Goal: Information Seeking & Learning: Understand process/instructions

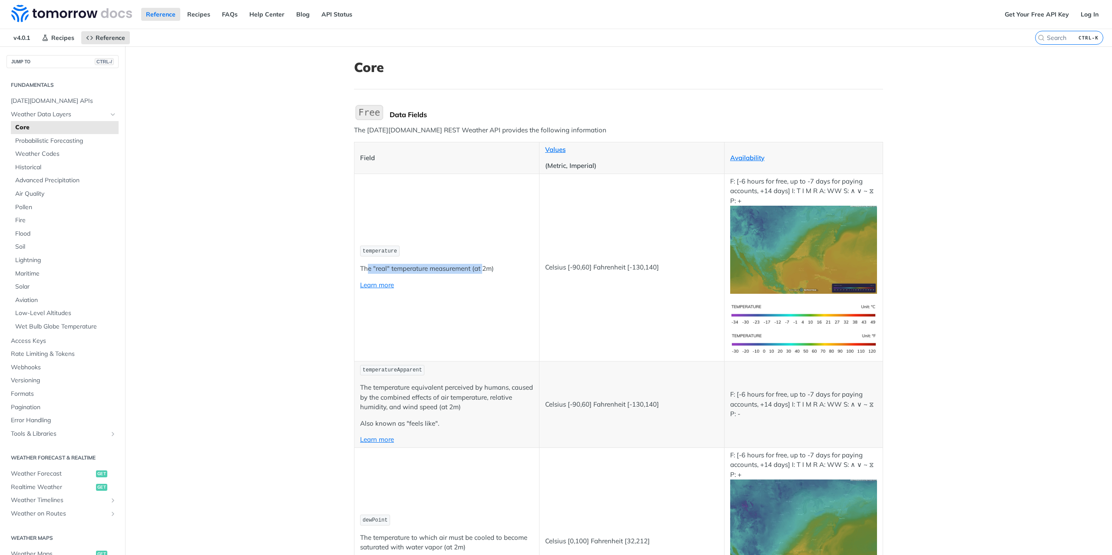
drag, startPoint x: 363, startPoint y: 269, endPoint x: 479, endPoint y: 265, distance: 116.0
click at [479, 265] on p "The "real" temperature measurement (at 2m)" at bounding box center [446, 269] width 173 height 10
drag, startPoint x: 443, startPoint y: 268, endPoint x: 506, endPoint y: 268, distance: 63.4
click at [506, 268] on p "The "real" temperature measurement (at 2m)" at bounding box center [446, 269] width 173 height 10
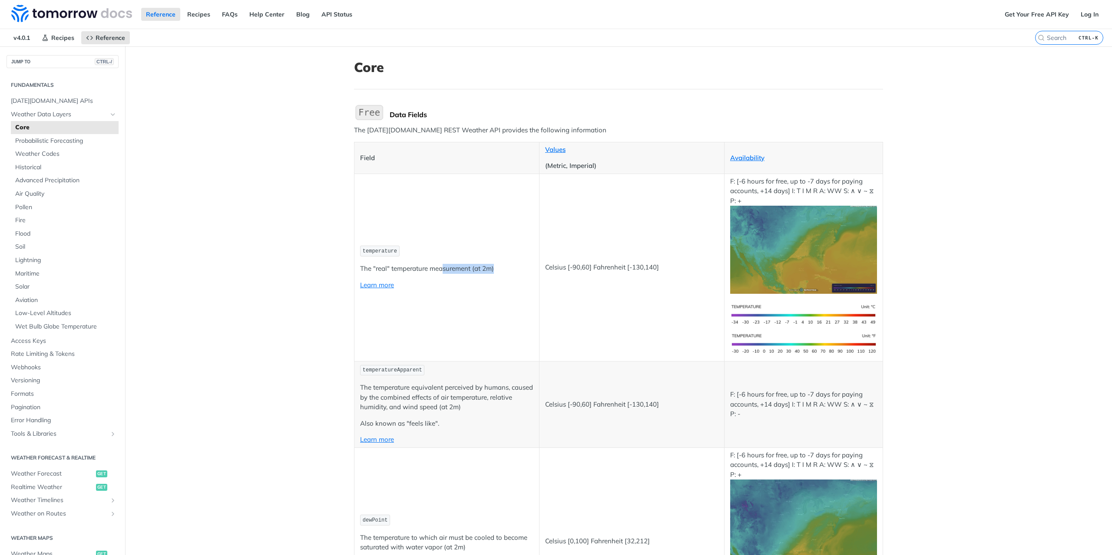
click at [506, 268] on p "The "real" temperature measurement (at 2m)" at bounding box center [446, 269] width 173 height 10
drag, startPoint x: 499, startPoint y: 269, endPoint x: 338, endPoint y: 264, distance: 160.8
click at [375, 267] on p "The "real" temperature measurement (at 2m)" at bounding box center [446, 269] width 173 height 10
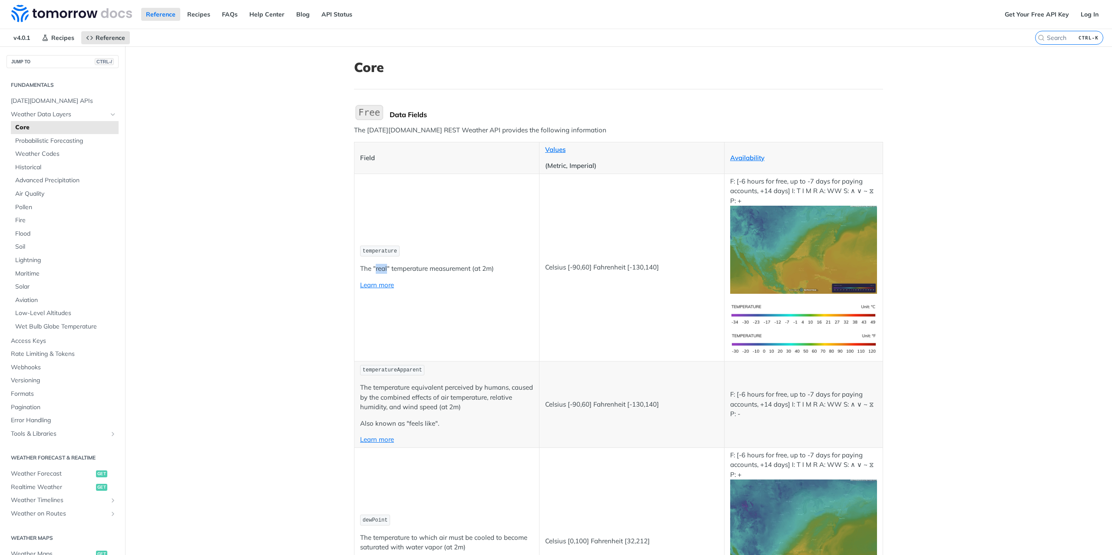
click at [375, 267] on p "The "real" temperature measurement (at 2m)" at bounding box center [446, 269] width 173 height 10
drag, startPoint x: 342, startPoint y: 132, endPoint x: 539, endPoint y: 105, distance: 198.1
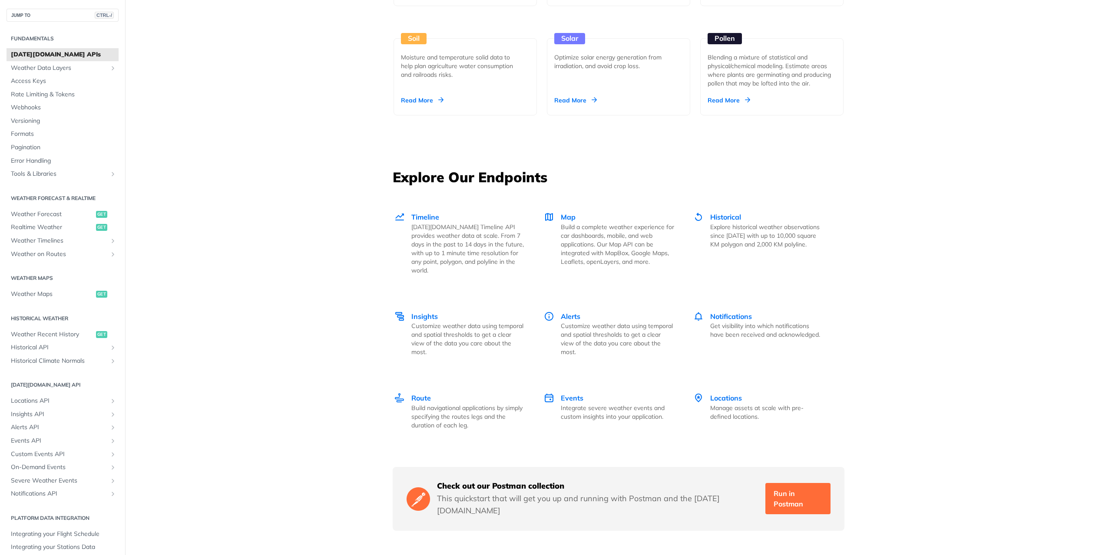
scroll to position [1129, 0]
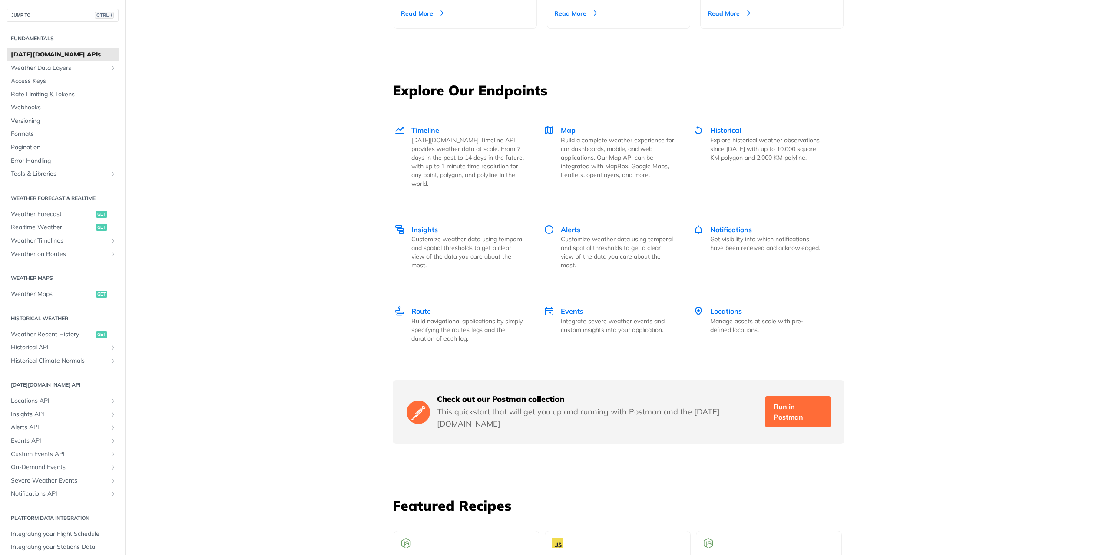
click at [742, 225] on span "Notifications" at bounding box center [731, 229] width 42 height 9
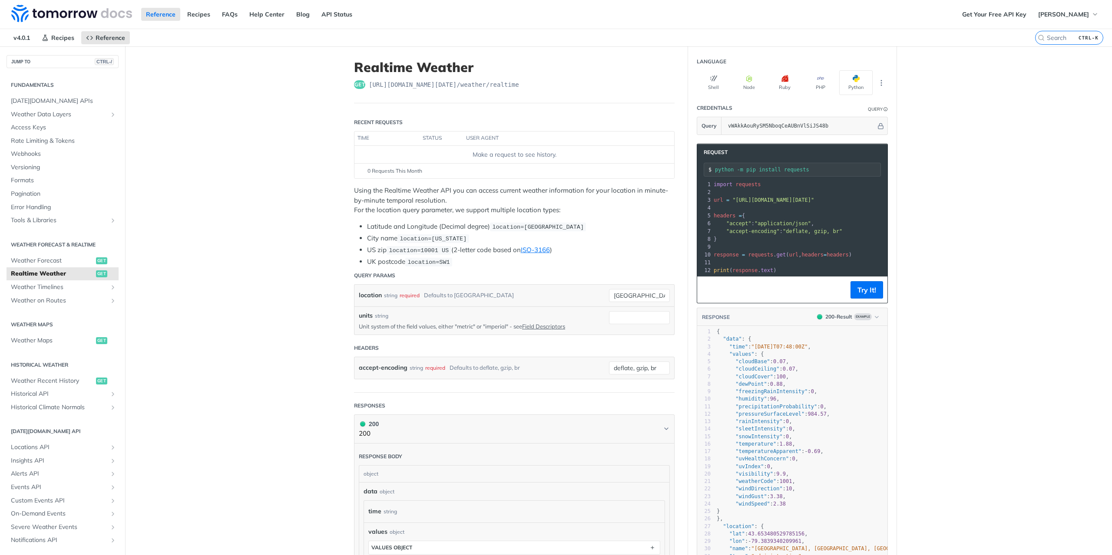
click at [814, 228] on span ""deflate, gzip, br"" at bounding box center [813, 231] width 60 height 6
click at [807, 197] on span ""https://api.tomorrow.io/v4/weather/realtime?location=toronto&apikey=vWAkkAouRy…" at bounding box center [773, 200] width 82 height 6
click at [943, 227] on main "JUMP TO CTRL-/ Fundamentals Tomorrow.io APIs Weather Data Layers Core Probabili…" at bounding box center [556, 439] width 1112 height 787
click at [875, 321] on icon "button" at bounding box center [876, 317] width 7 height 7
click at [912, 361] on main "JUMP TO CTRL-/ Fundamentals Tomorrow.io APIs Weather Data Layers Core Probabili…" at bounding box center [556, 439] width 1112 height 787
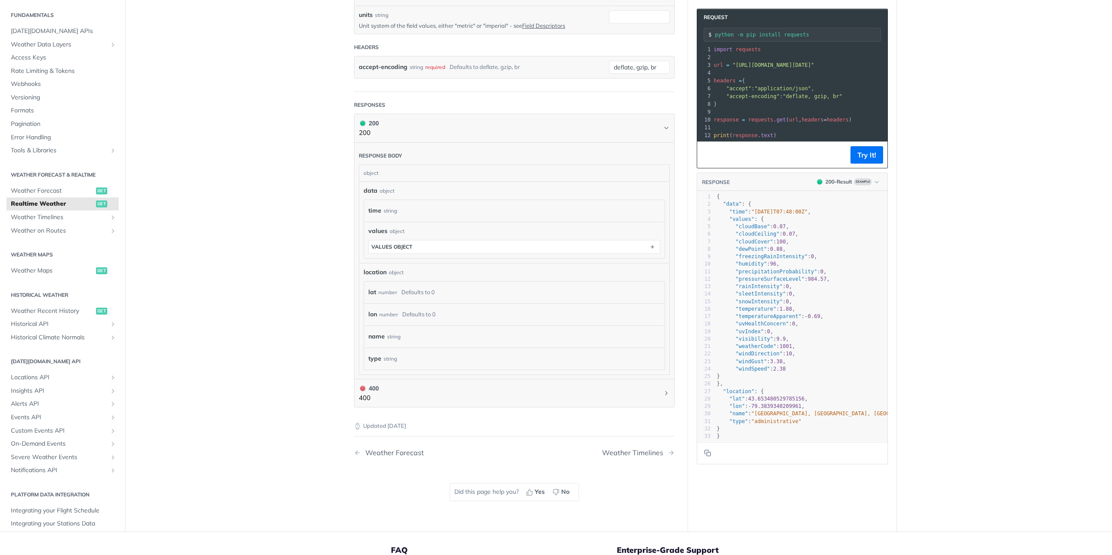
scroll to position [304, 0]
click at [302, 253] on main "JUMP TO CTRL-/ Fundamentals Tomorrow.io APIs Weather Data Layers Core Probabili…" at bounding box center [556, 135] width 1112 height 787
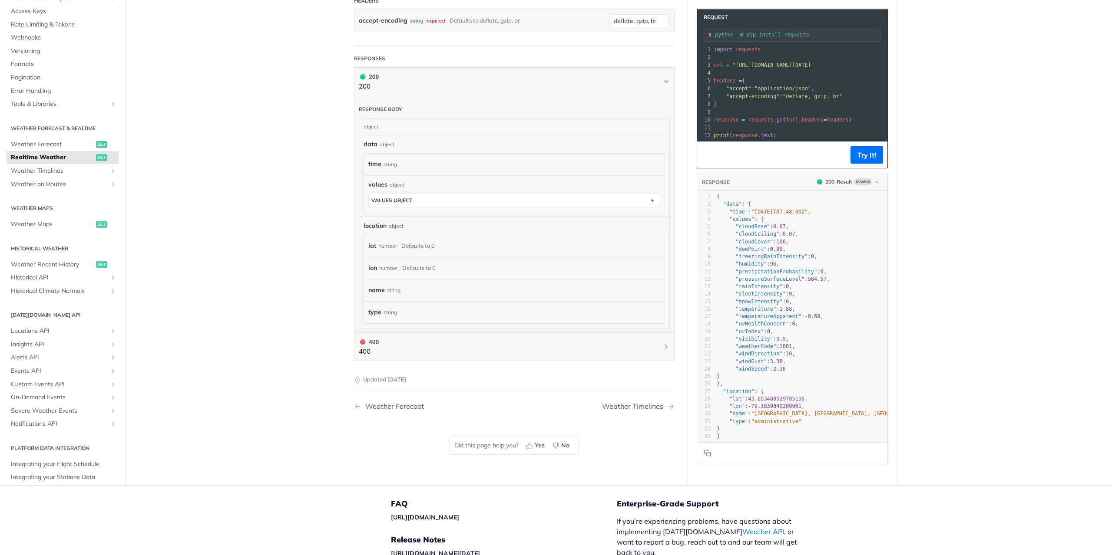
scroll to position [0, 0]
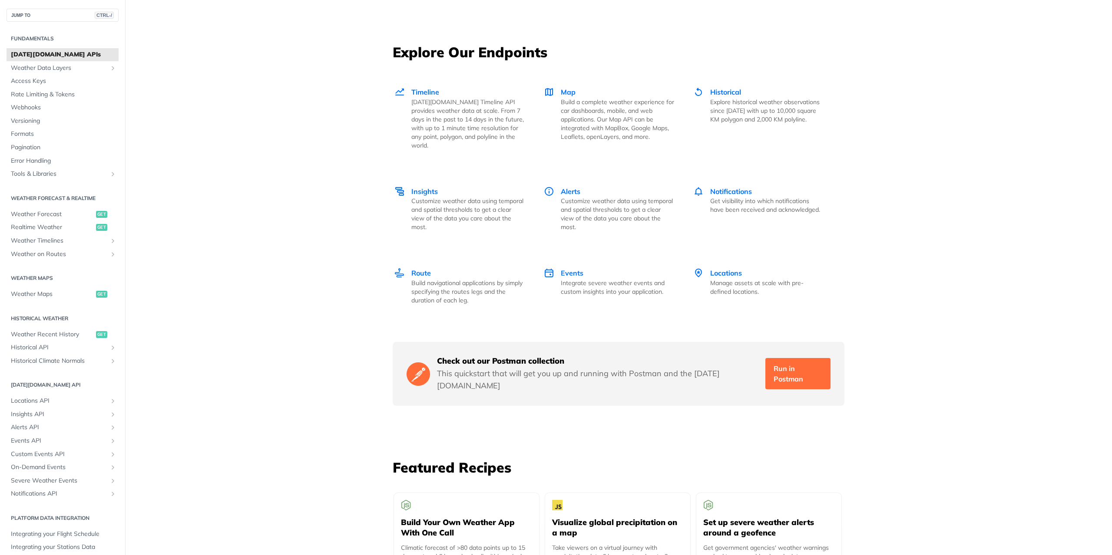
scroll to position [1116, 0]
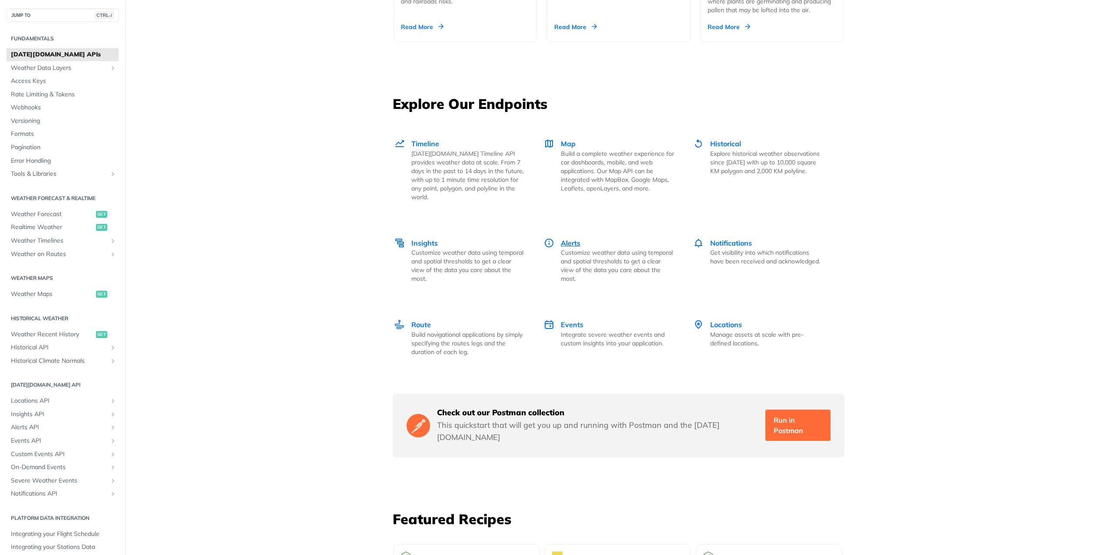
click at [578, 238] on div "Alerts Customize weather data using temporal and spatial thresholds to get a cl…" at bounding box center [617, 261] width 113 height 46
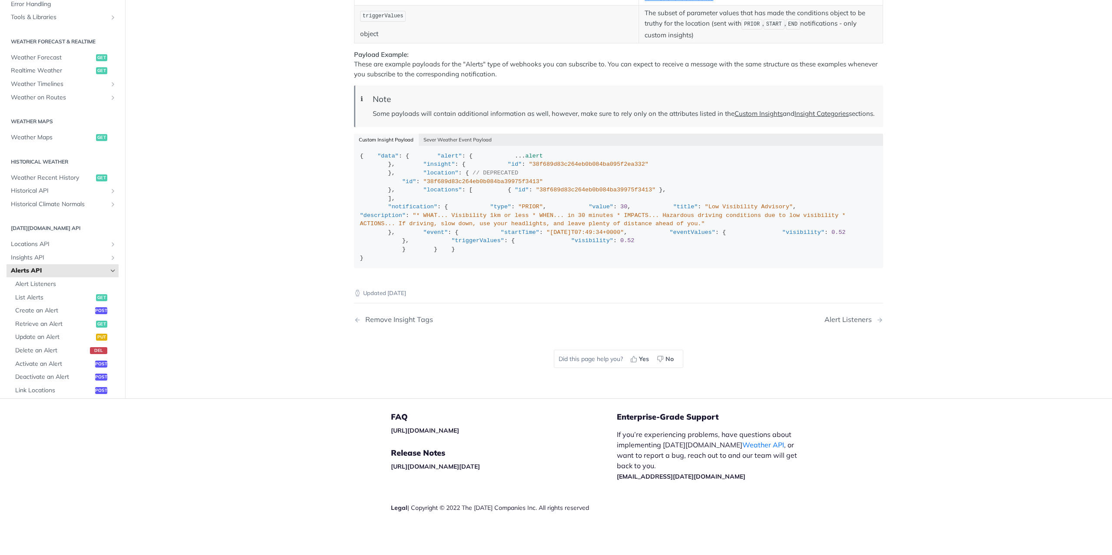
scroll to position [1447, 0]
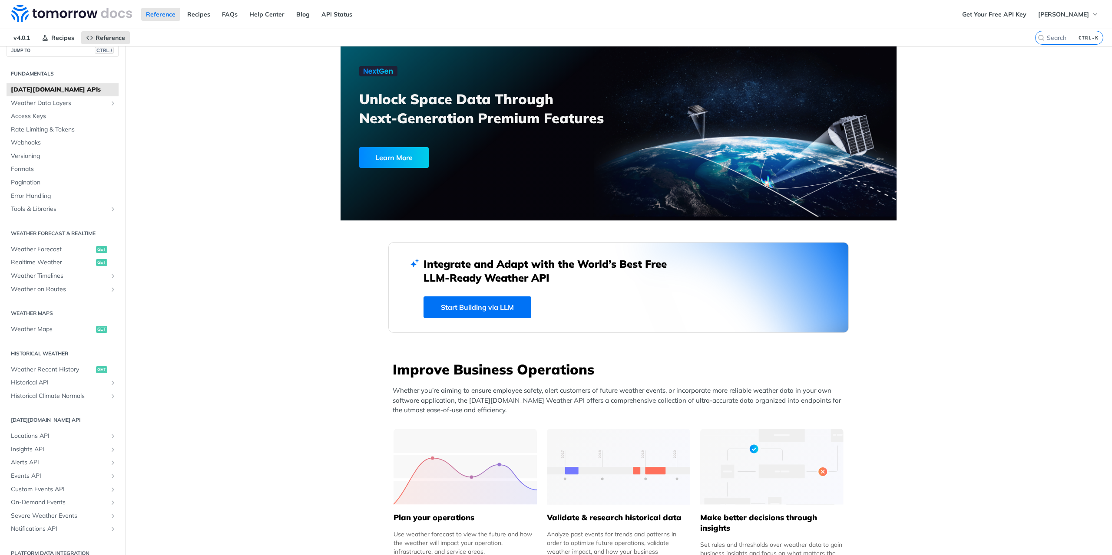
scroll to position [21, 0]
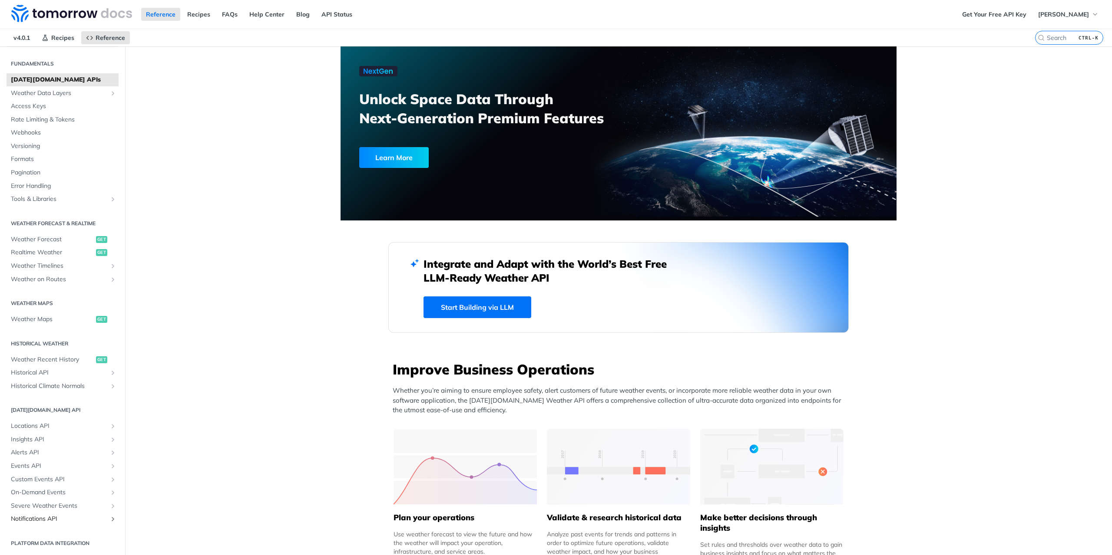
click at [50, 520] on span "Notifications API" at bounding box center [59, 519] width 96 height 9
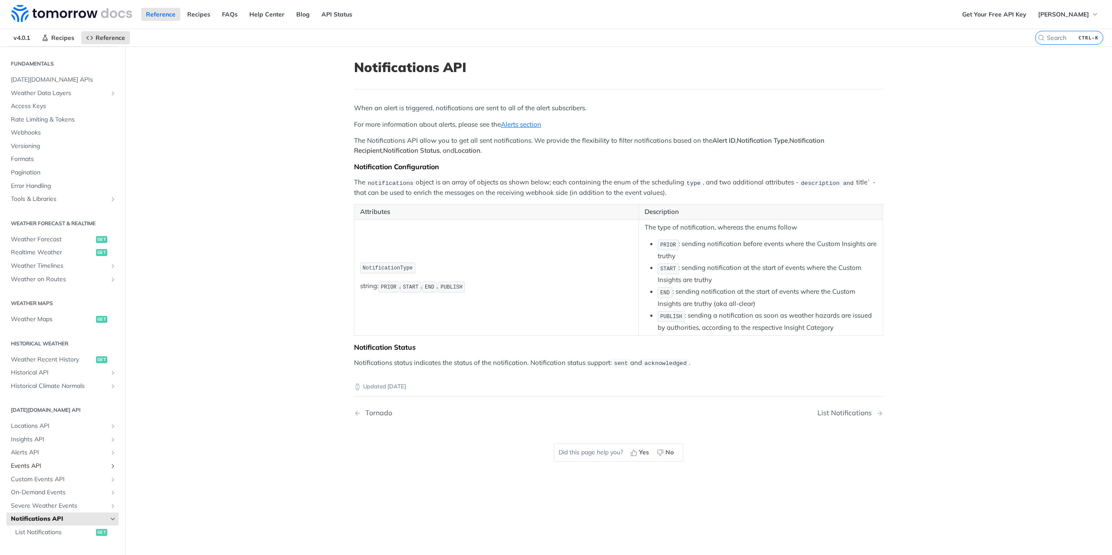
click at [44, 466] on span "Events API" at bounding box center [59, 466] width 96 height 9
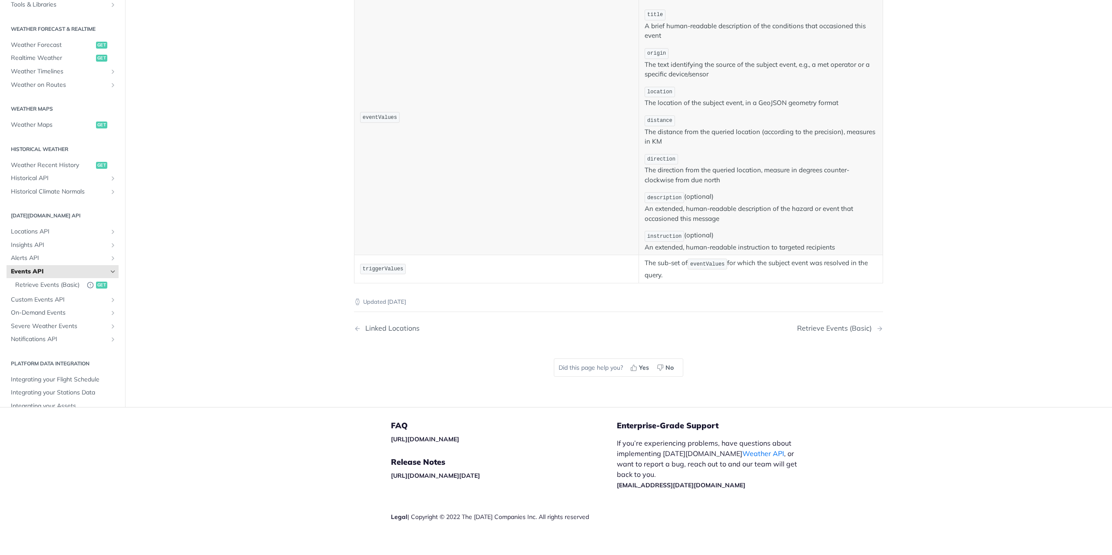
scroll to position [166, 0]
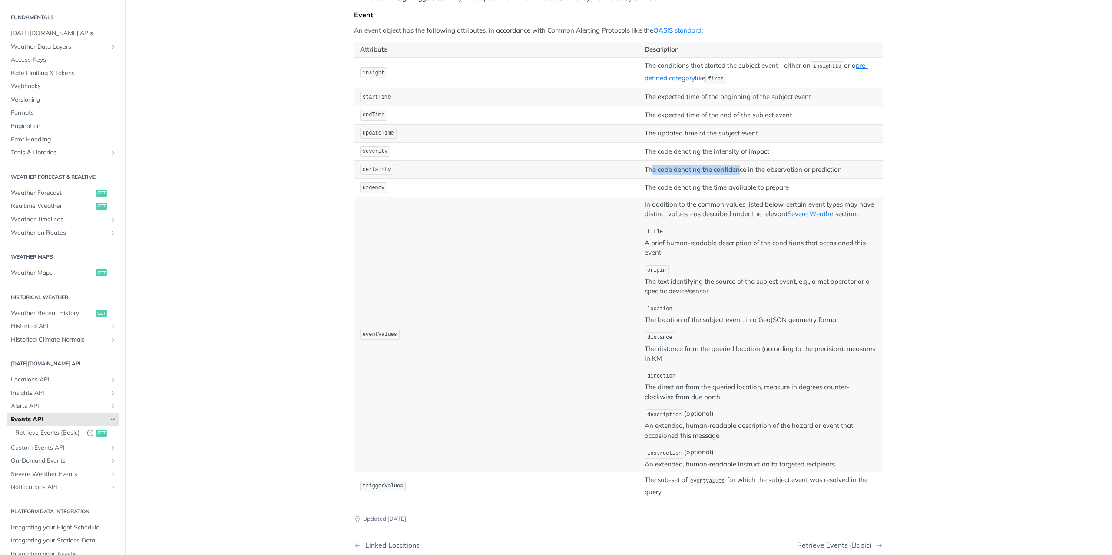
drag, startPoint x: 648, startPoint y: 162, endPoint x: 788, endPoint y: 170, distance: 140.1
click at [788, 170] on td "The code denoting the confidence in the observation or prediction" at bounding box center [761, 170] width 244 height 18
click at [789, 170] on td "The code denoting the confidence in the observation or prediction" at bounding box center [761, 170] width 244 height 18
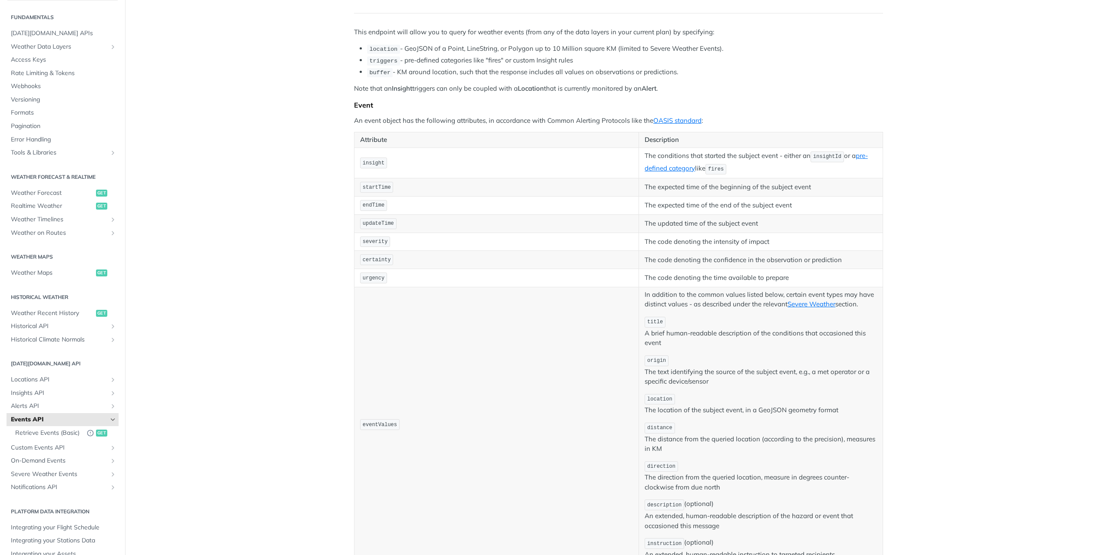
scroll to position [0, 0]
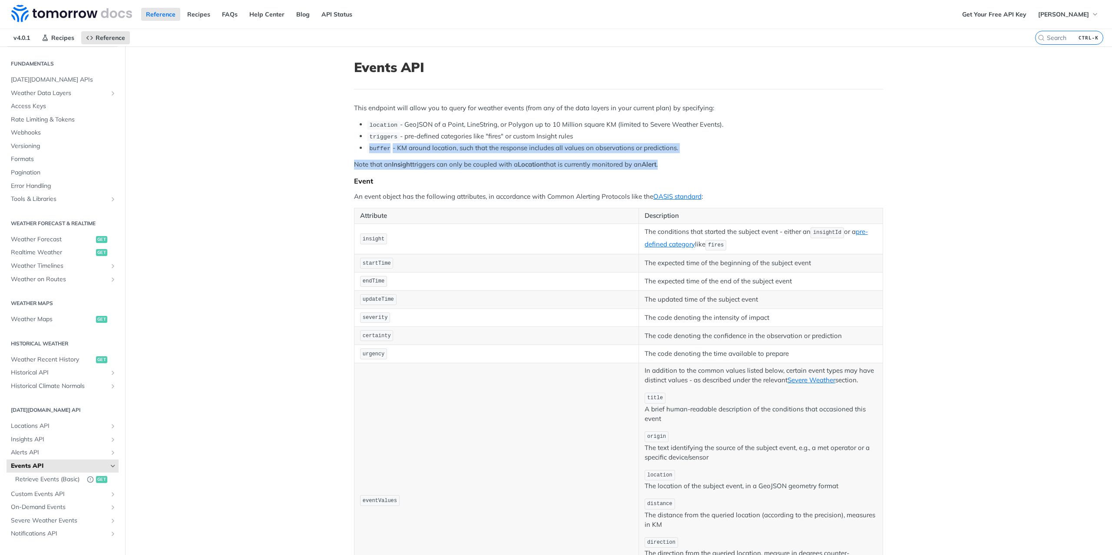
drag, startPoint x: 695, startPoint y: 165, endPoint x: 322, endPoint y: 148, distance: 373.5
click at [322, 148] on main "JUMP TO CTRL-/ Fundamentals Tomorrow.io APIs Weather Data Layers Core Probabili…" at bounding box center [556, 418] width 1112 height 744
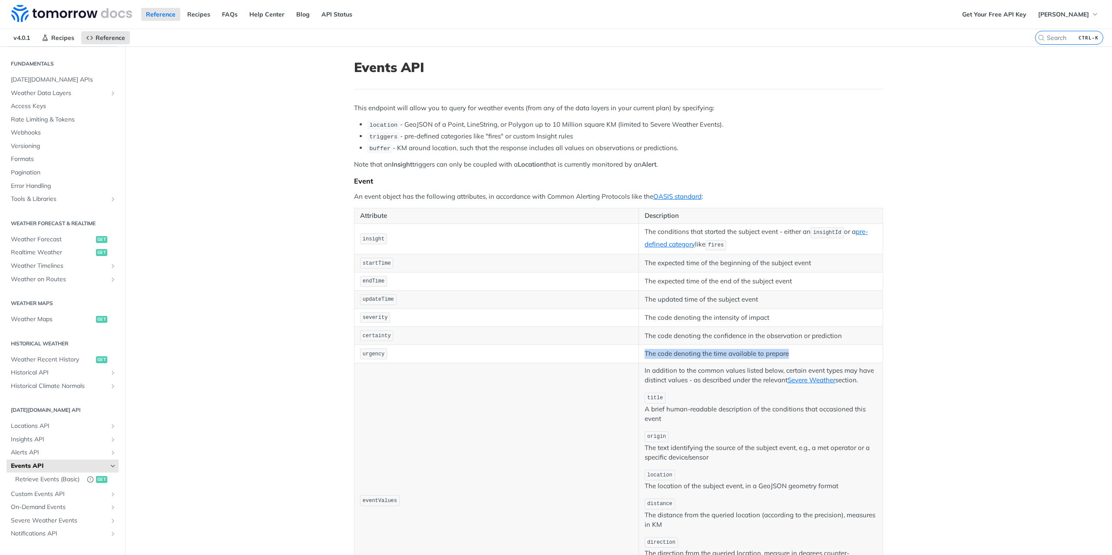
drag, startPoint x: 443, startPoint y: 350, endPoint x: 787, endPoint y: 349, distance: 343.5
click at [787, 349] on tr "urgency The code denoting the time available to prepare" at bounding box center [618, 354] width 529 height 18
click at [787, 349] on p "The code denoting the time available to prepare" at bounding box center [761, 354] width 232 height 10
drag, startPoint x: 805, startPoint y: 349, endPoint x: 696, endPoint y: 340, distance: 109.4
click at [696, 345] on td "The code denoting the time available to prepare" at bounding box center [761, 354] width 244 height 18
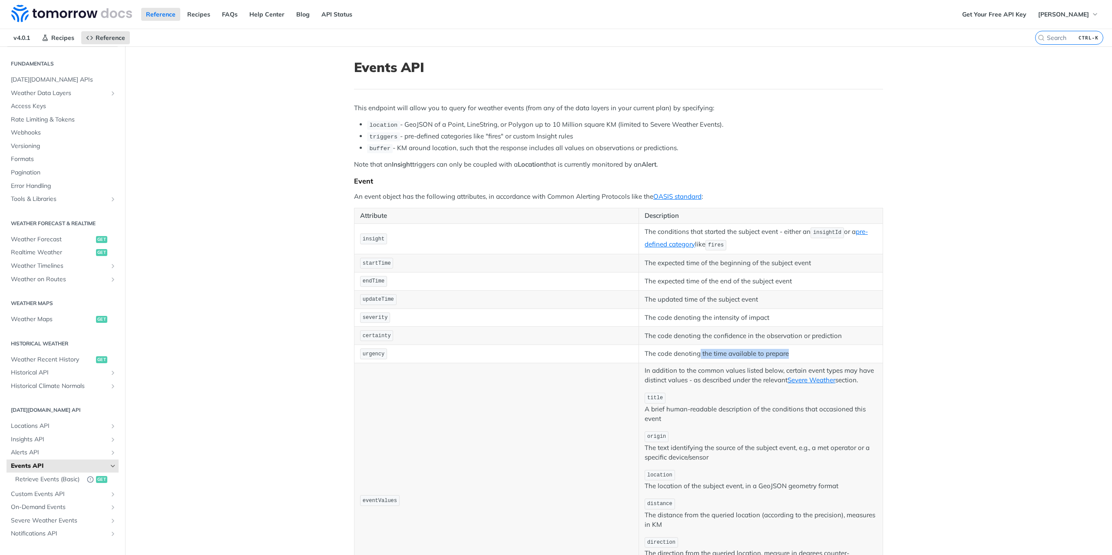
click at [696, 345] on td "The code denoting the time available to prepare" at bounding box center [761, 354] width 244 height 18
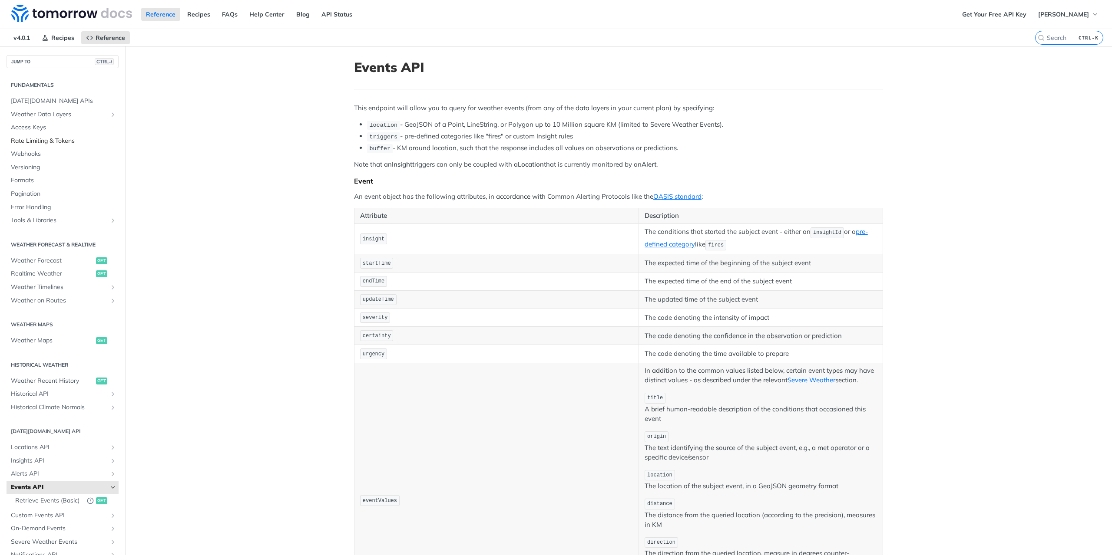
click at [63, 139] on span "Rate Limiting & Tokens" at bounding box center [64, 141] width 106 height 9
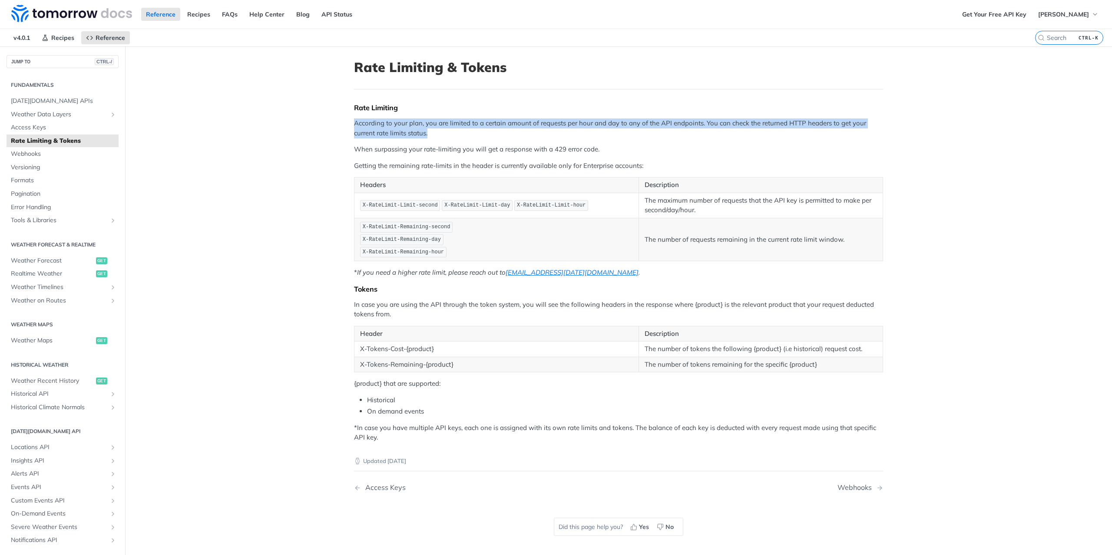
drag, startPoint x: 352, startPoint y: 120, endPoint x: 709, endPoint y: 136, distance: 357.4
click at [709, 136] on p "According to your plan, you are limited to a certain amount of requests per hou…" at bounding box center [618, 129] width 529 height 20
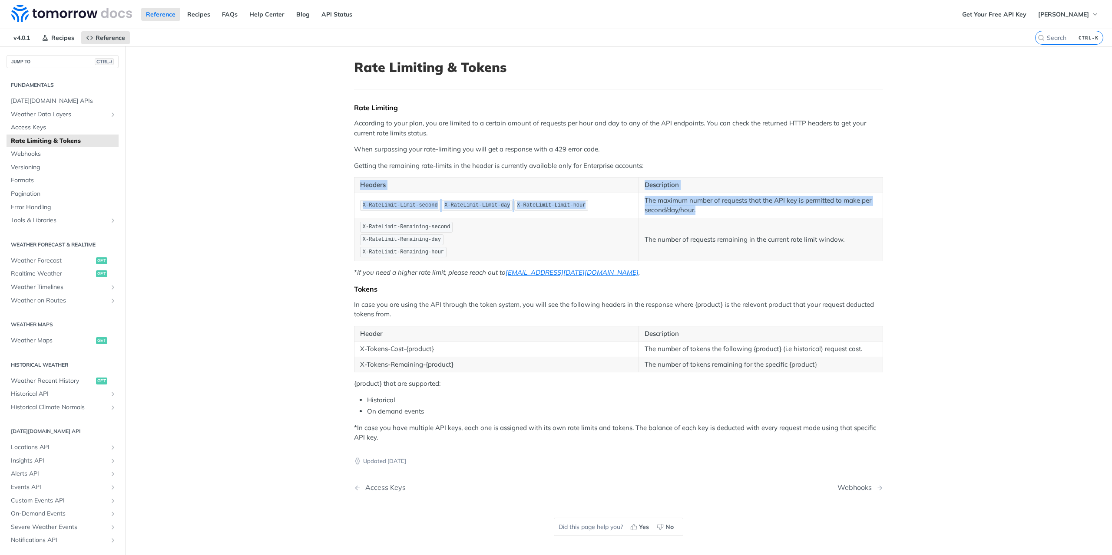
drag, startPoint x: 700, startPoint y: 208, endPoint x: 316, endPoint y: 201, distance: 384.0
click at [316, 201] on main "JUMP TO CTRL-/ Fundamentals Tomorrow.io APIs Weather Data Layers Core Probabili…" at bounding box center [556, 323] width 1112 height 555
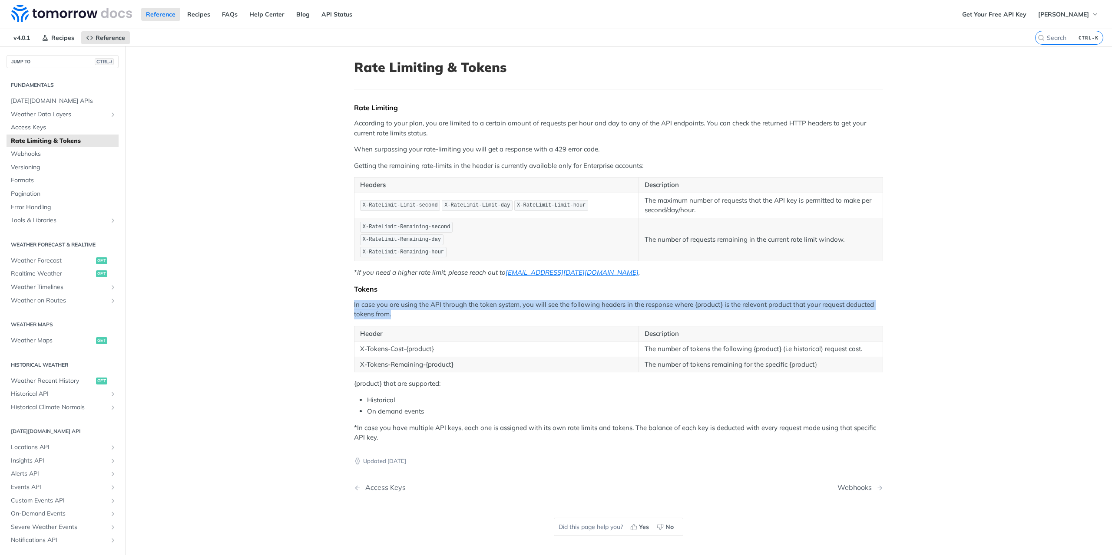
drag, startPoint x: 351, startPoint y: 305, endPoint x: 472, endPoint y: 308, distance: 120.8
click at [472, 308] on p "In case you are using the API through the token system, you will see the follow…" at bounding box center [618, 310] width 529 height 20
drag, startPoint x: 474, startPoint y: 310, endPoint x: 351, endPoint y: 305, distance: 122.6
click at [354, 305] on p "In case you are using the API through the token system, you will see the follow…" at bounding box center [618, 310] width 529 height 20
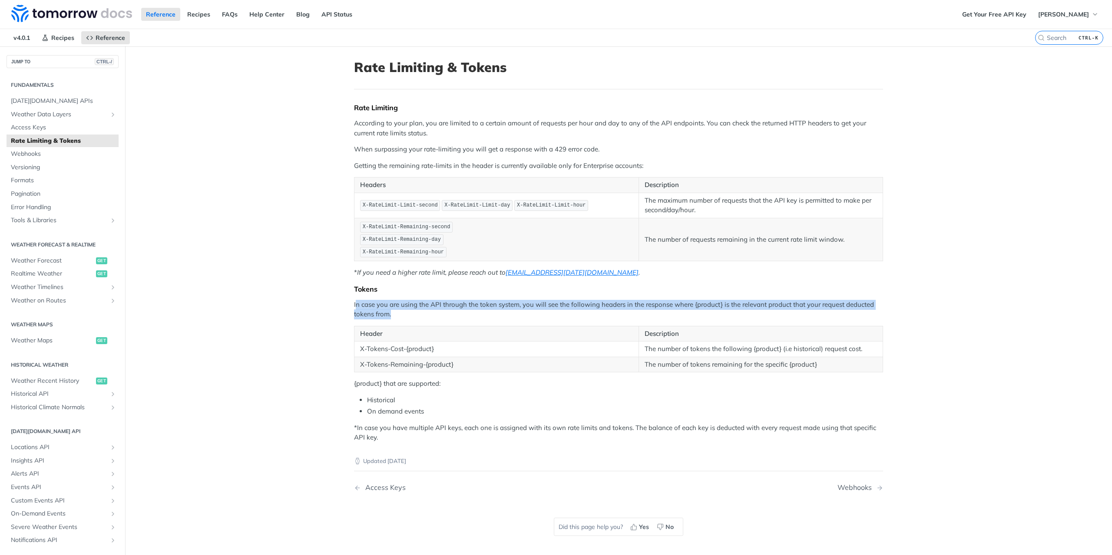
click at [354, 305] on p "In case you are using the API through the token system, you will see the follow…" at bounding box center [618, 310] width 529 height 20
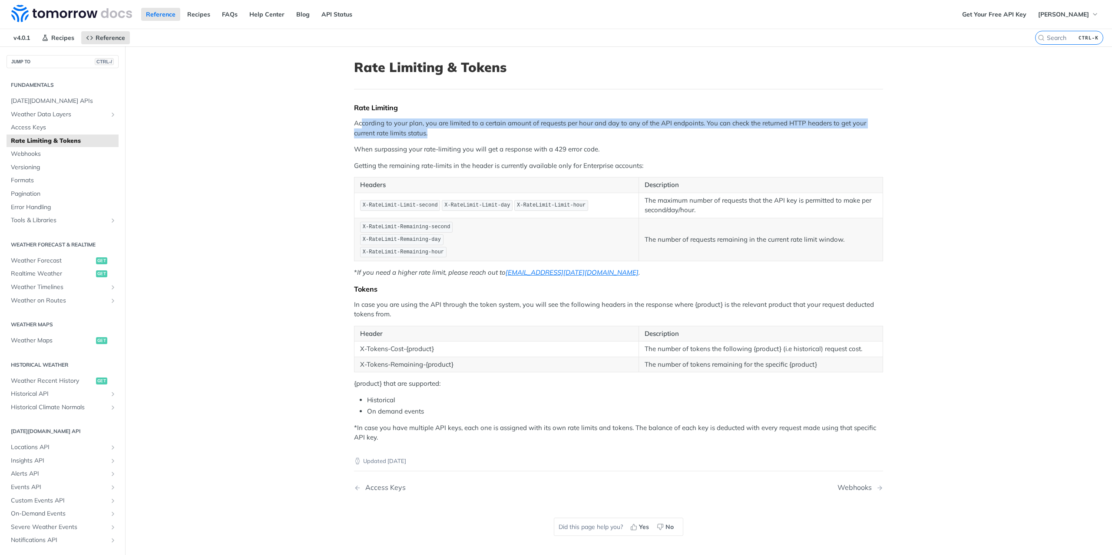
drag, startPoint x: 357, startPoint y: 122, endPoint x: 567, endPoint y: 135, distance: 210.6
click at [567, 135] on p "According to your plan, you are limited to a certain amount of requests per hou…" at bounding box center [618, 129] width 529 height 20
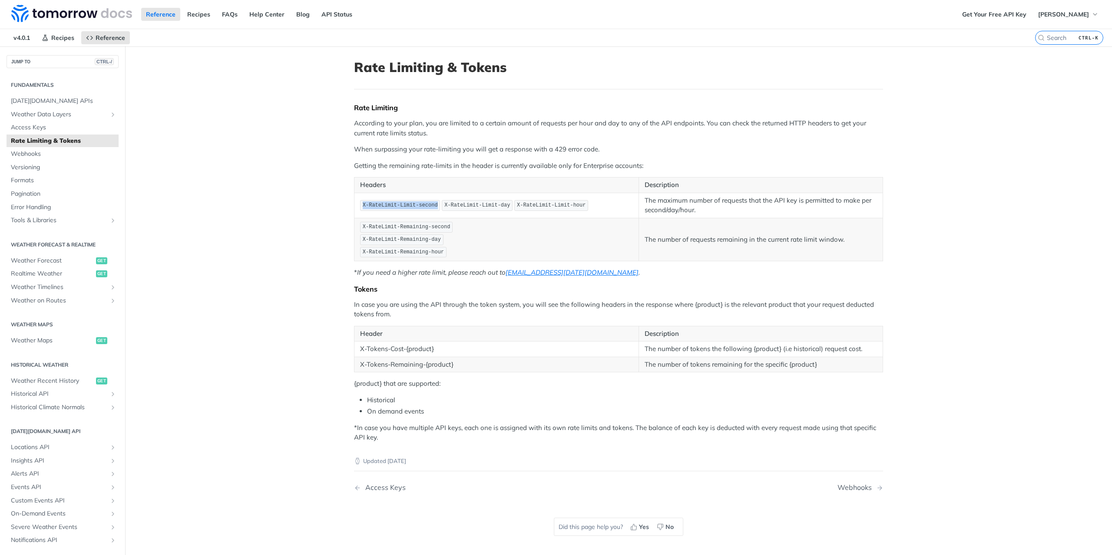
drag, startPoint x: 360, startPoint y: 205, endPoint x: 427, endPoint y: 206, distance: 67.3
click at [427, 206] on span "X-RateLimit-Limit-second" at bounding box center [400, 205] width 75 height 6
drag, startPoint x: 433, startPoint y: 208, endPoint x: 496, endPoint y: 208, distance: 62.5
click at [496, 208] on code "X-RateLimit-Limit-day" at bounding box center [477, 205] width 71 height 11
drag, startPoint x: 499, startPoint y: 208, endPoint x: 566, endPoint y: 207, distance: 66.5
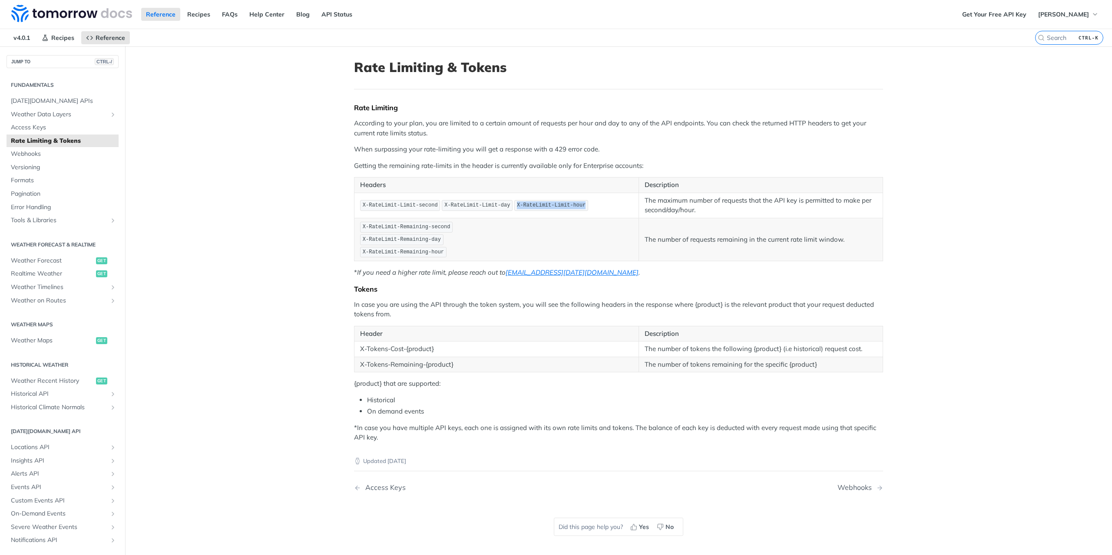
click at [566, 207] on code "X-RateLimit-Limit-hour" at bounding box center [551, 205] width 74 height 11
drag, startPoint x: 456, startPoint y: 224, endPoint x: 352, endPoint y: 228, distance: 104.3
click at [354, 228] on td "X-RateLimit-Remaining-second X-RateLimit-Remaining-day X-RateLimit-Remaining-ho…" at bounding box center [496, 239] width 284 height 43
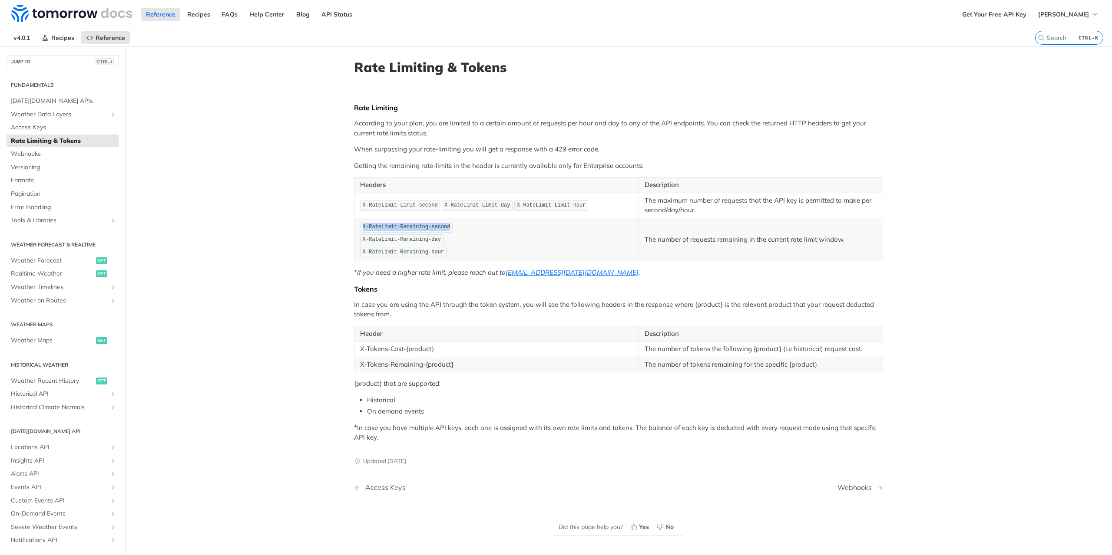
drag, startPoint x: 354, startPoint y: 228, endPoint x: 492, endPoint y: 230, distance: 138.6
click at [492, 230] on td "X-RateLimit-Remaining-second X-RateLimit-Remaining-day X-RateLimit-Remaining-ho…" at bounding box center [496, 239] width 284 height 43
click at [492, 230] on p "X-RateLimit-Remaining-second X-RateLimit-Remaining-day X-RateLimit-Remaining-ho…" at bounding box center [496, 239] width 273 height 37
click at [793, 240] on p "The number of requests remaining in the current rate limit window." at bounding box center [761, 240] width 232 height 10
drag, startPoint x: 366, startPoint y: 129, endPoint x: 495, endPoint y: 136, distance: 129.2
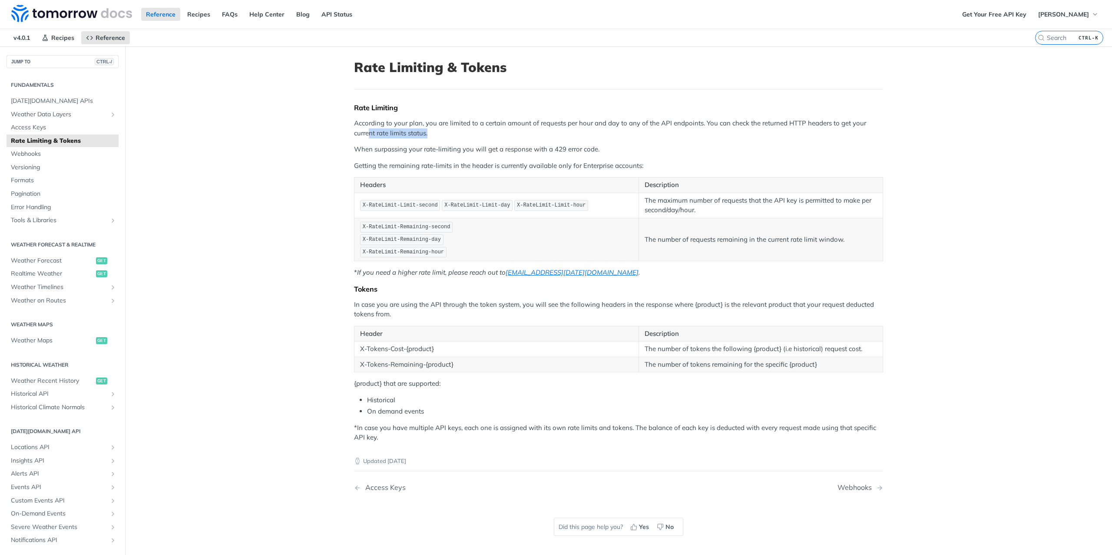
click at [485, 135] on p "According to your plan, you are limited to a certain amount of requests per hou…" at bounding box center [618, 129] width 529 height 20
click at [495, 136] on p "According to your plan, you are limited to a certain amount of requests per hou…" at bounding box center [618, 129] width 529 height 20
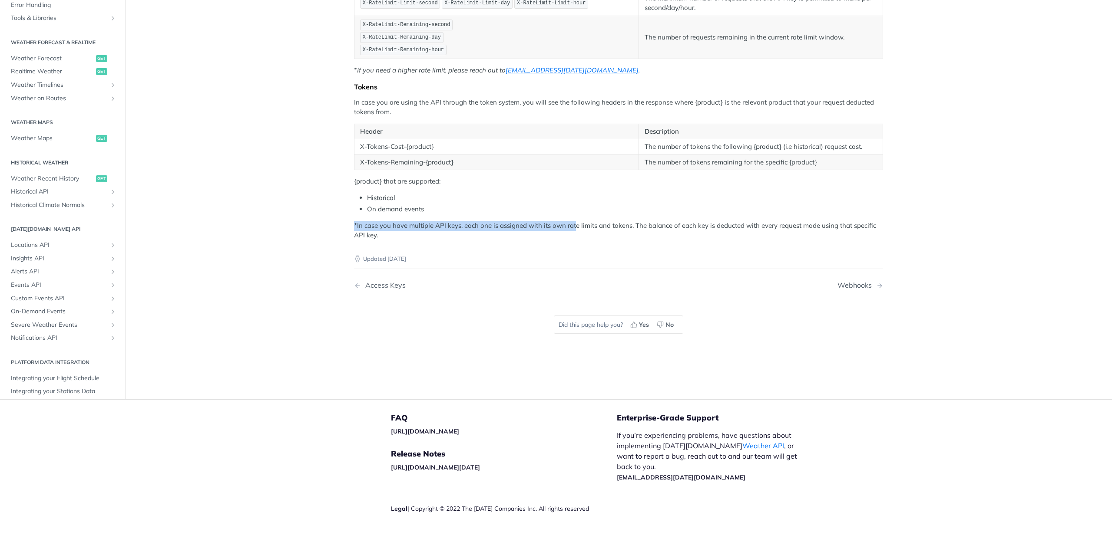
drag, startPoint x: 572, startPoint y: 218, endPoint x: 261, endPoint y: 218, distance: 311.0
click at [261, 218] on main "JUMP TO CTRL-/ Fundamentals Tomorrow.io APIs Weather Data Layers Core Probabili…" at bounding box center [556, 121] width 1112 height 555
drag, startPoint x: 410, startPoint y: 221, endPoint x: 648, endPoint y: 248, distance: 239.1
click at [648, 248] on main "JUMP TO CTRL-/ Fundamentals Tomorrow.io APIs Weather Data Layers Core Probabili…" at bounding box center [556, 121] width 1112 height 555
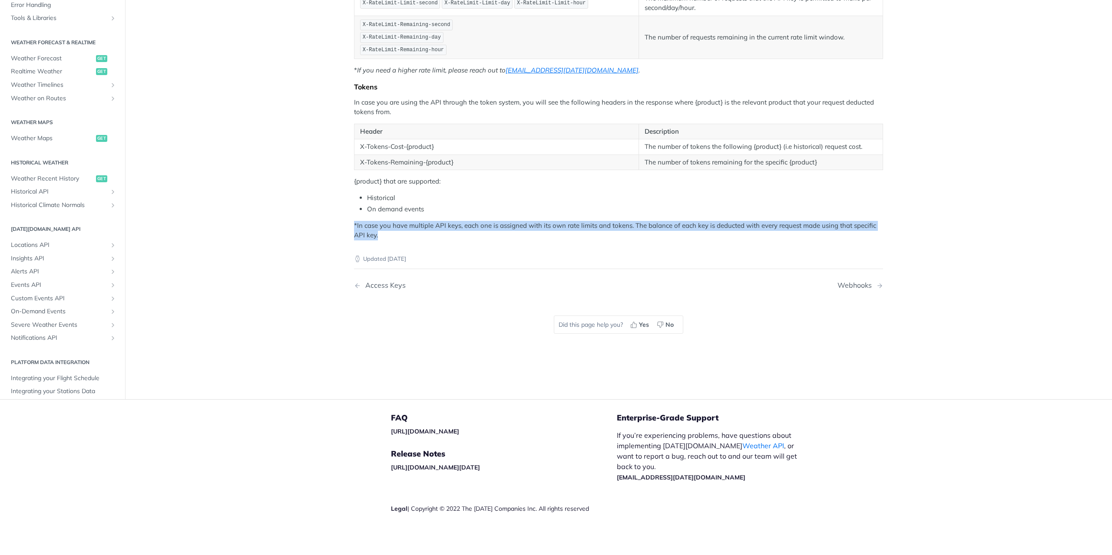
click at [648, 248] on div "Updated 3 months ago" at bounding box center [618, 252] width 529 height 23
click at [639, 230] on p "*In case you have multiple API keys, each one is assigned with its own rate lim…" at bounding box center [618, 231] width 529 height 20
drag, startPoint x: 631, startPoint y: 232, endPoint x: 630, endPoint y: 220, distance: 12.2
click at [630, 221] on p "*In case you have multiple API keys, each one is assigned with its own rate lim…" at bounding box center [618, 231] width 529 height 20
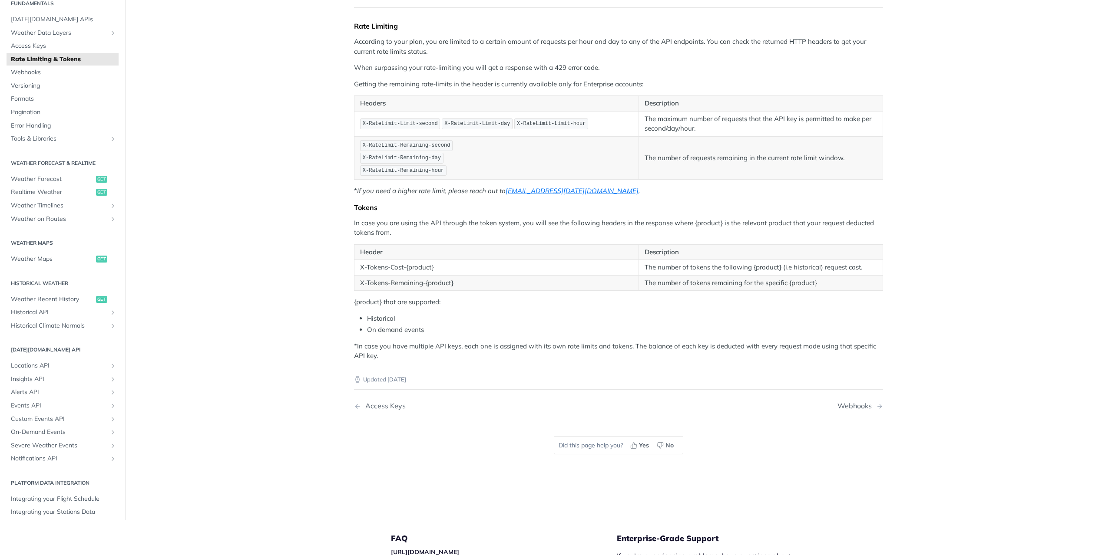
scroll to position [29, 0]
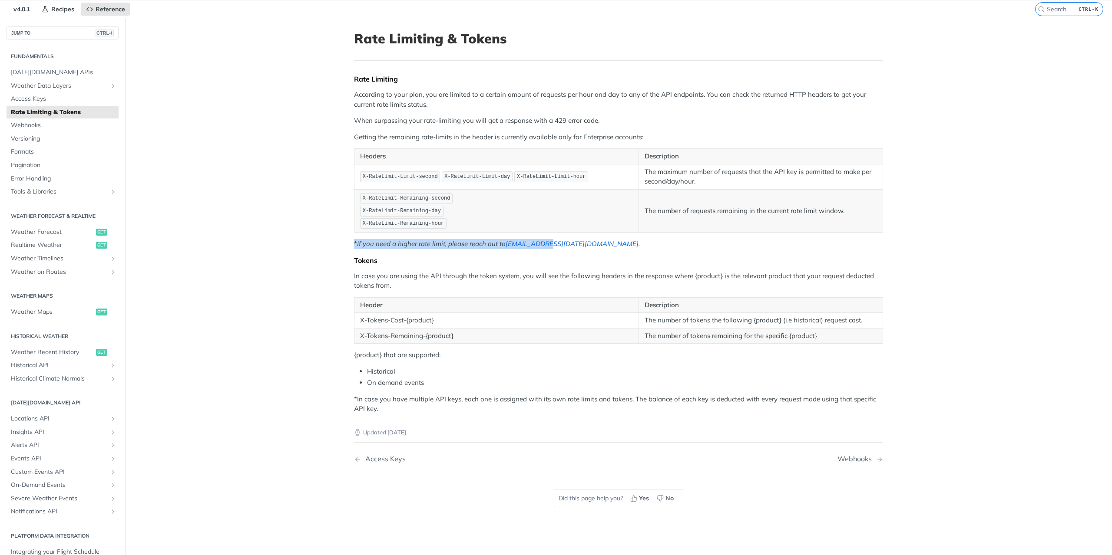
drag, startPoint x: 324, startPoint y: 246, endPoint x: 544, endPoint y: 245, distance: 220.2
click at [544, 245] on main "JUMP TO CTRL-/ Fundamentals Tomorrow.io APIs Weather Data Layers Core Probabili…" at bounding box center [556, 295] width 1112 height 555
click at [596, 244] on p "* If you need a higher rate limit, please reach out to sales@tomorrow.io ." at bounding box center [618, 244] width 529 height 10
drag, startPoint x: 602, startPoint y: 241, endPoint x: 344, endPoint y: 235, distance: 258.9
click at [347, 233] on article "Rate Limiting & Tokens Rate Limiting According to your plan, you are limited to…" at bounding box center [618, 295] width 556 height 555
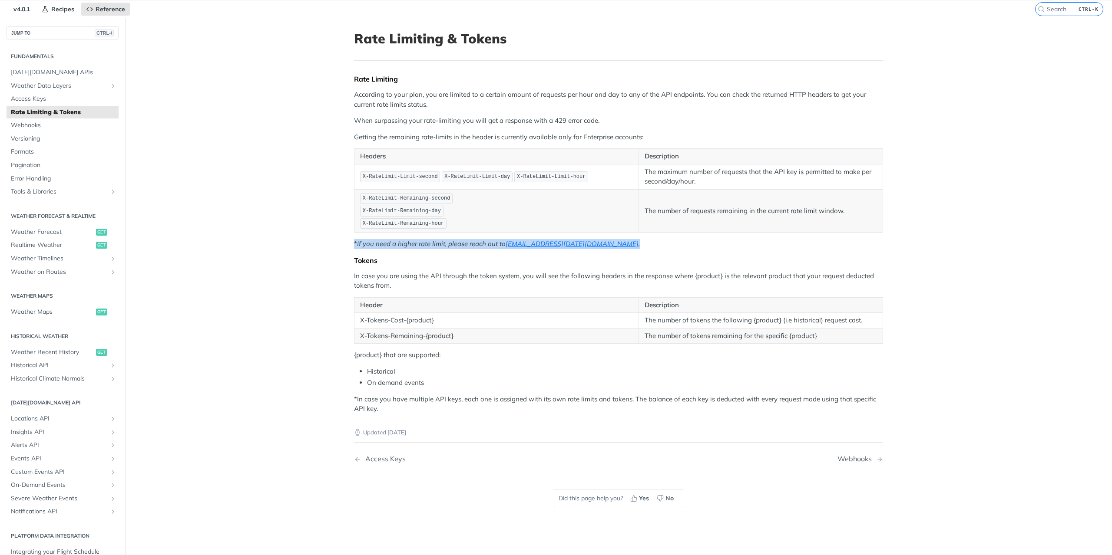
click at [341, 235] on article "Rate Limiting & Tokens Rate Limiting According to your plan, you are limited to…" at bounding box center [618, 295] width 556 height 555
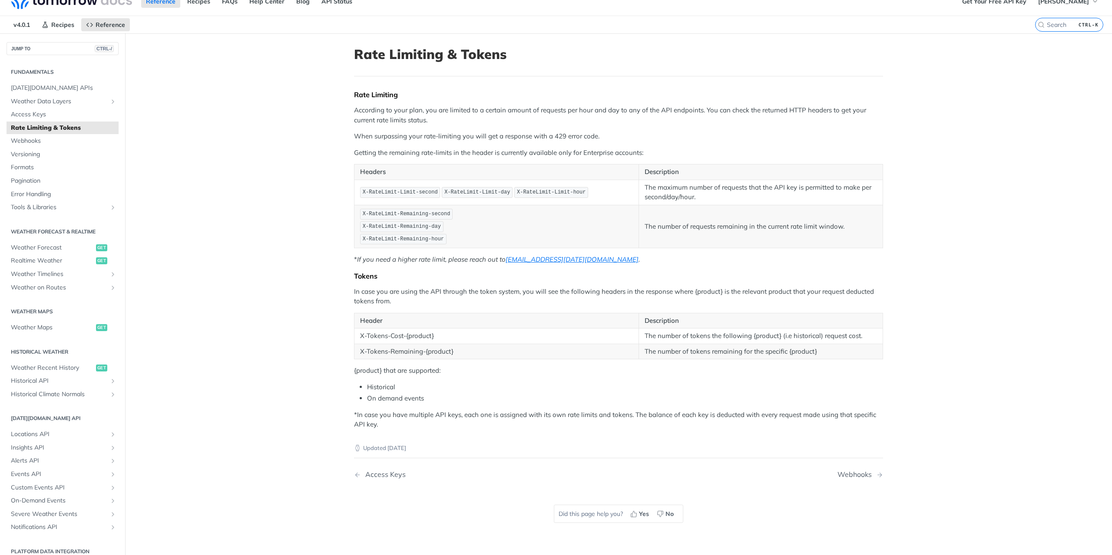
scroll to position [0, 0]
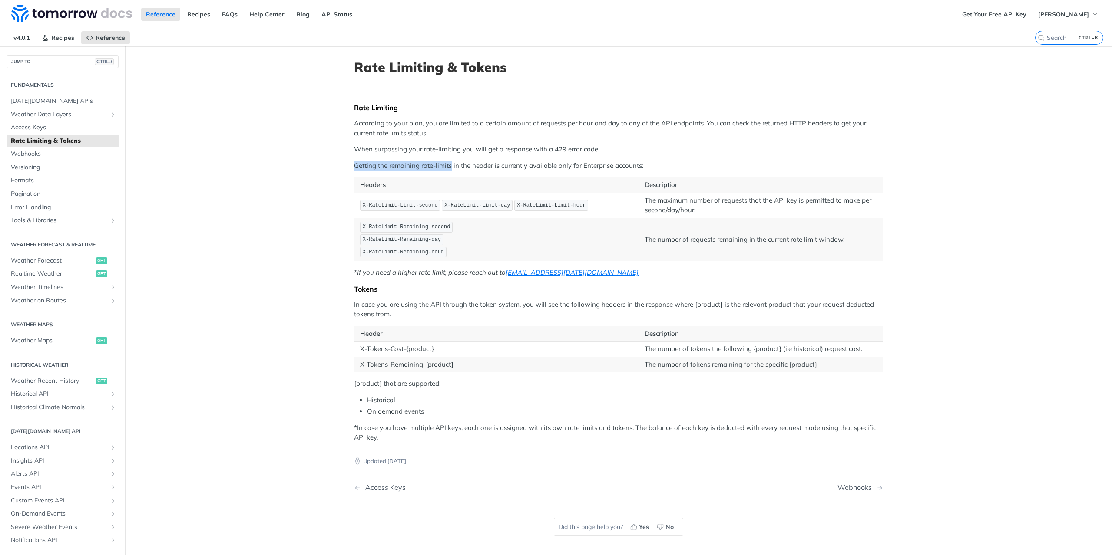
drag, startPoint x: 353, startPoint y: 164, endPoint x: 448, endPoint y: 167, distance: 95.6
click at [448, 167] on p "Getting the remaining rate-limits in the header is currently available only for…" at bounding box center [618, 166] width 529 height 10
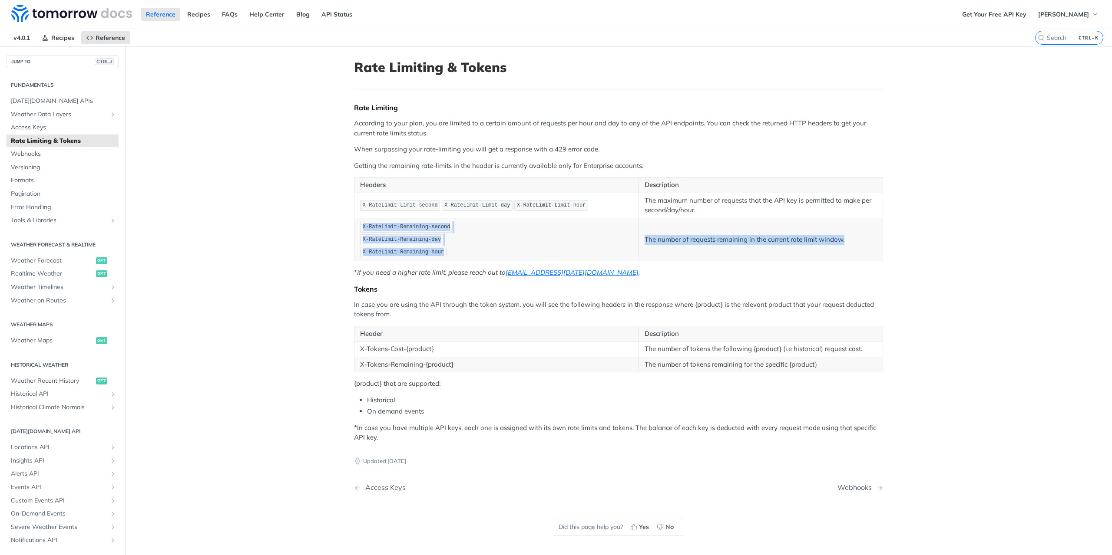
drag, startPoint x: 358, startPoint y: 227, endPoint x: 850, endPoint y: 241, distance: 492.3
click at [850, 241] on tr "X-RateLimit-Remaining-second X-RateLimit-Remaining-day X-RateLimit-Remaining-ho…" at bounding box center [618, 239] width 529 height 43
click at [850, 241] on p "The number of requests remaining in the current rate limit window." at bounding box center [761, 240] width 232 height 10
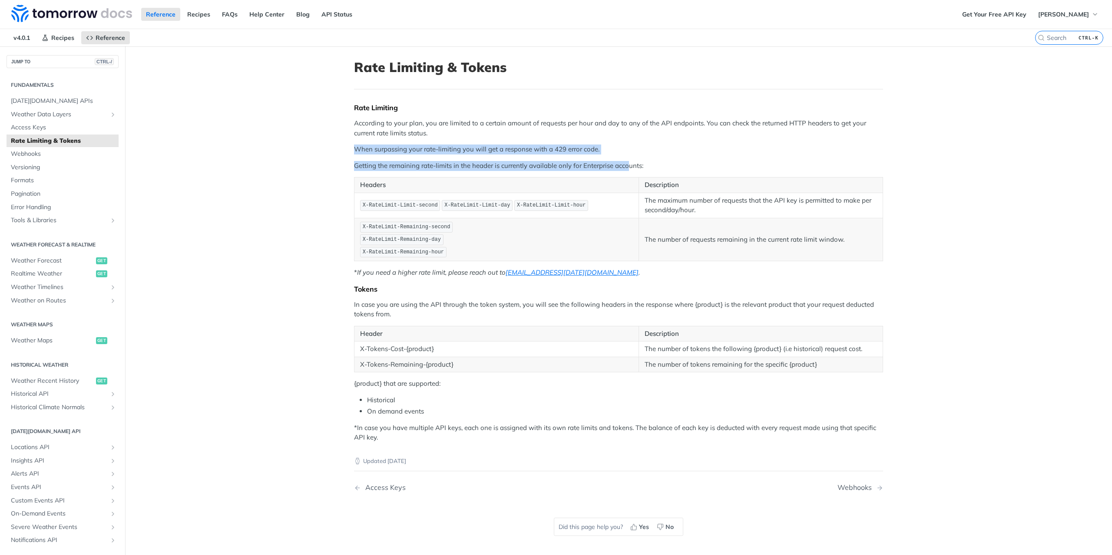
drag, startPoint x: 319, startPoint y: 149, endPoint x: 626, endPoint y: 157, distance: 307.1
click at [626, 157] on main "JUMP TO CTRL-/ Fundamentals Tomorrow.io APIs Weather Data Layers Core Probabili…" at bounding box center [556, 323] width 1112 height 555
click at [626, 157] on div "Rate Limiting According to your plan, you are limited to a certain amount of re…" at bounding box center [618, 272] width 529 height 339
drag, startPoint x: 563, startPoint y: 147, endPoint x: 352, endPoint y: 145, distance: 211.1
click at [354, 145] on p "When surpassing your rate-limiting you will get a response with a 429 error cod…" at bounding box center [618, 150] width 529 height 10
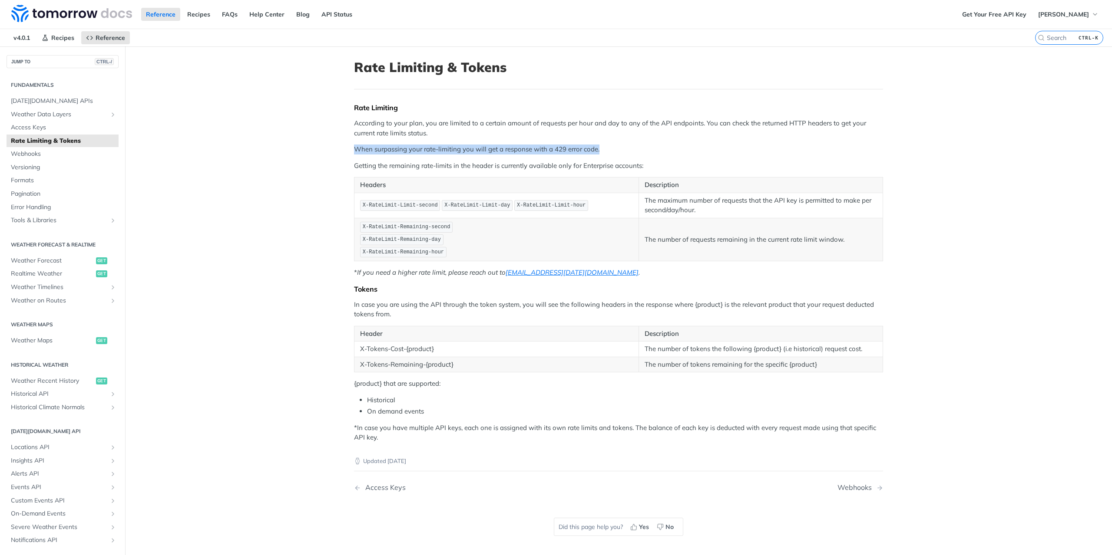
click at [354, 145] on p "When surpassing your rate-limiting you will get a response with a 429 error cod…" at bounding box center [618, 150] width 529 height 10
drag, startPoint x: 352, startPoint y: 145, endPoint x: 720, endPoint y: 147, distance: 368.3
click at [720, 147] on p "When surpassing your rate-limiting you will get a response with a 429 error cod…" at bounding box center [618, 150] width 529 height 10
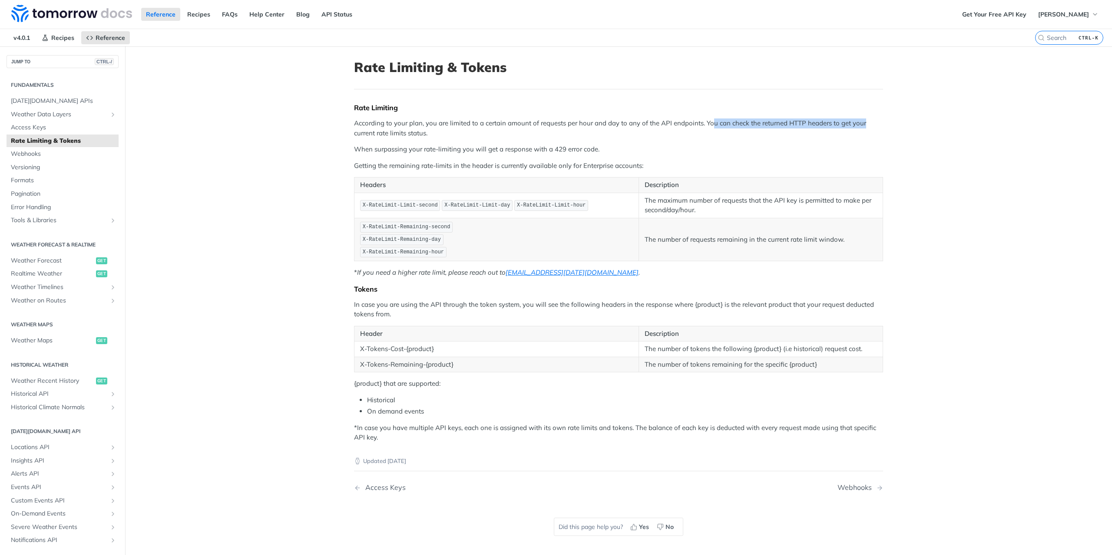
drag, startPoint x: 708, startPoint y: 123, endPoint x: 924, endPoint y: 126, distance: 215.9
click at [924, 126] on main "JUMP TO CTRL-/ Fundamentals Tomorrow.io APIs Weather Data Layers Core Probabili…" at bounding box center [556, 323] width 1112 height 555
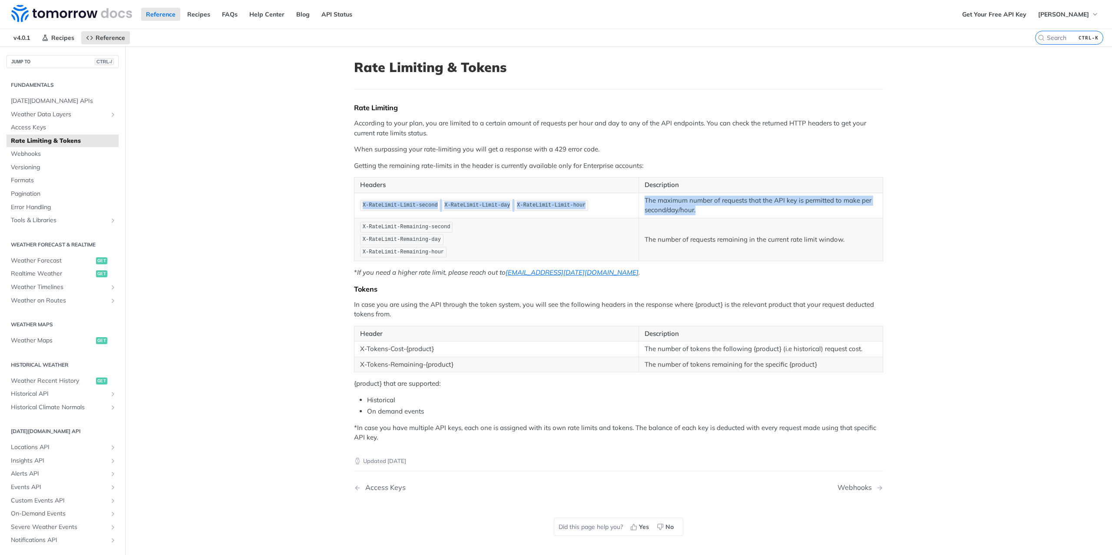
drag, startPoint x: 354, startPoint y: 207, endPoint x: 750, endPoint y: 208, distance: 396.1
click at [750, 208] on tr "X-RateLimit-Limit-second X-RateLimit-Limit-day X-RateLimit-Limit-hour The maxim…" at bounding box center [618, 205] width 529 height 25
click at [750, 208] on p "The maximum number of requests that the API key is permitted to make per second…" at bounding box center [761, 206] width 232 height 20
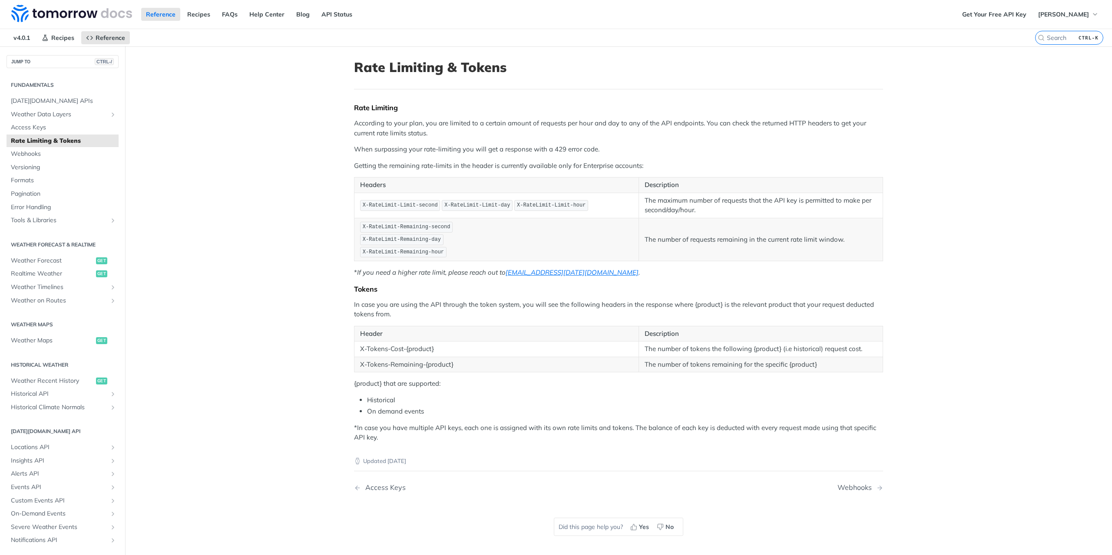
click at [750, 208] on p "The maximum number of requests that the API key is permitted to make per second…" at bounding box center [761, 206] width 232 height 20
drag, startPoint x: 732, startPoint y: 209, endPoint x: 638, endPoint y: 200, distance: 94.3
click at [639, 200] on td "The maximum number of requests that the API key is permitted to make per second…" at bounding box center [761, 205] width 244 height 25
click at [267, 231] on main "JUMP TO CTRL-/ Fundamentals Tomorrow.io APIs Weather Data Layers Core Probabili…" at bounding box center [556, 323] width 1112 height 555
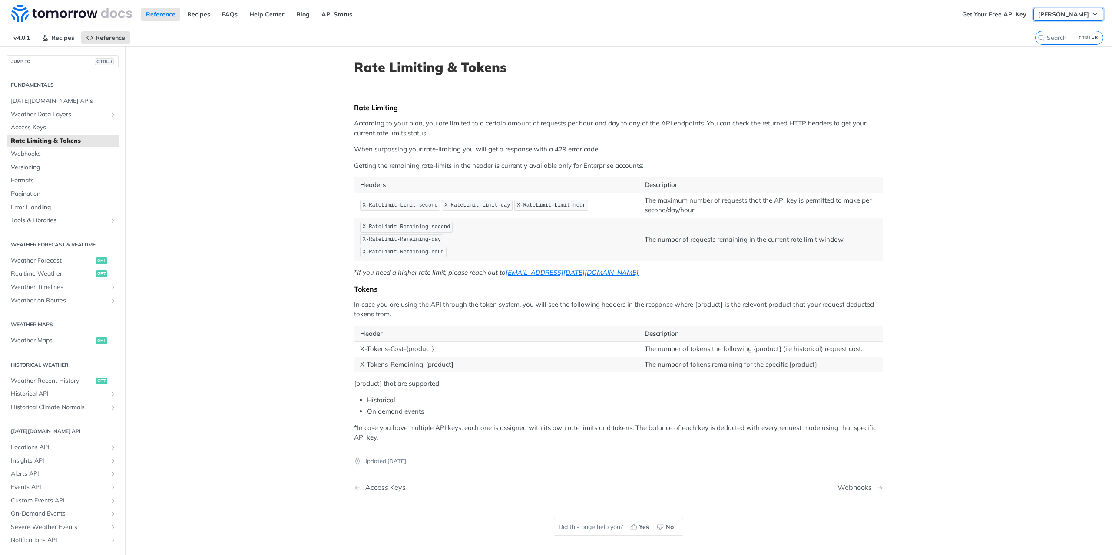
click at [1082, 13] on span "[PERSON_NAME]" at bounding box center [1063, 14] width 51 height 8
click at [948, 74] on main "JUMP TO CTRL-/ Fundamentals Tomorrow.io APIs Weather Data Layers Core Probabili…" at bounding box center [556, 323] width 1112 height 555
click at [327, 66] on main "JUMP TO CTRL-/ Fundamentals Tomorrow.io APIs Weather Data Layers Core Probabili…" at bounding box center [556, 323] width 1112 height 555
